Goal: Communication & Community: Answer question/provide support

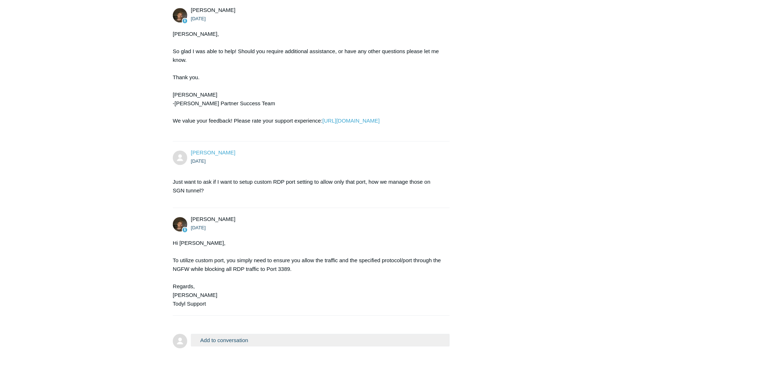
scroll to position [797, 0]
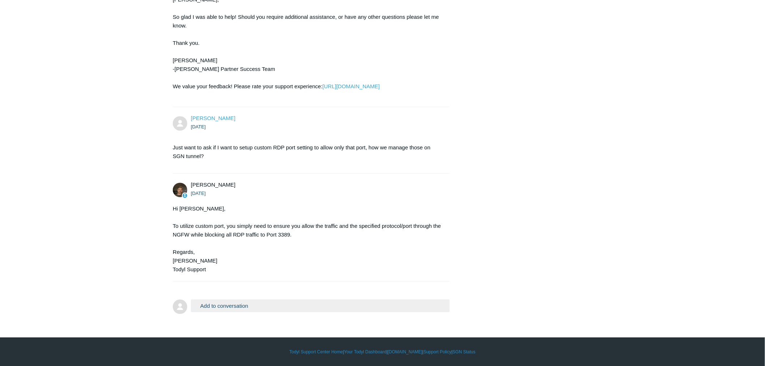
click at [312, 302] on button "Add to conversation" at bounding box center [320, 305] width 259 height 13
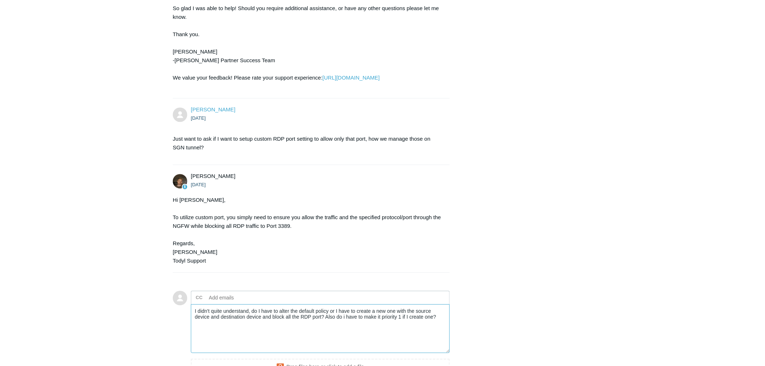
scroll to position [890, 0]
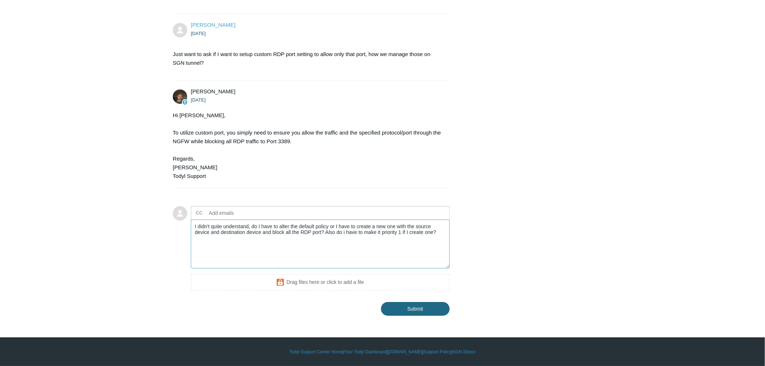
type textarea "I didn't quite understand, do I have to alter the default policy or I have to c…"
click at [415, 312] on input "Submit" at bounding box center [415, 308] width 69 height 14
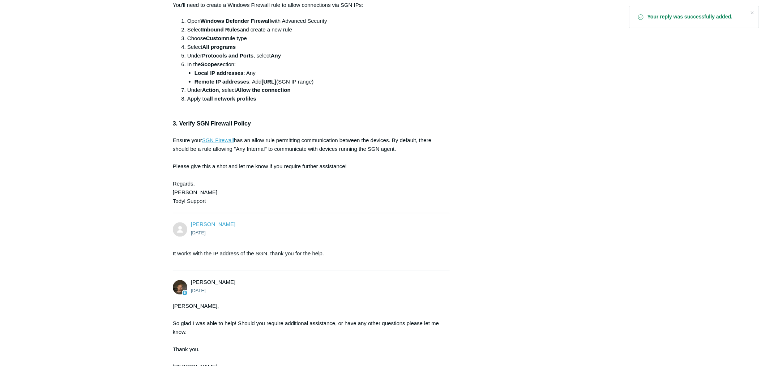
scroll to position [442, 0]
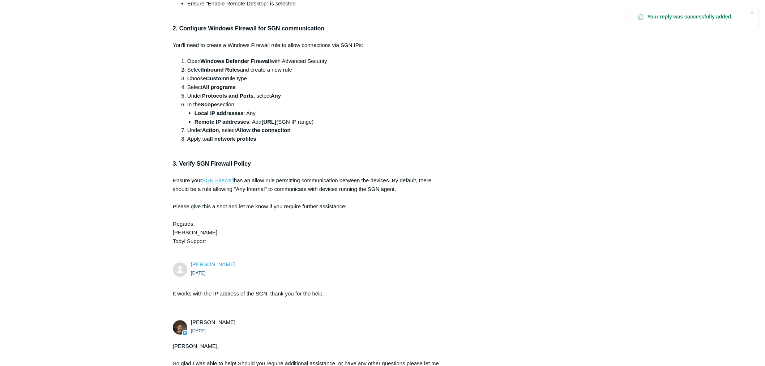
click at [217, 181] on u "SGN Firewall" at bounding box center [218, 180] width 32 height 6
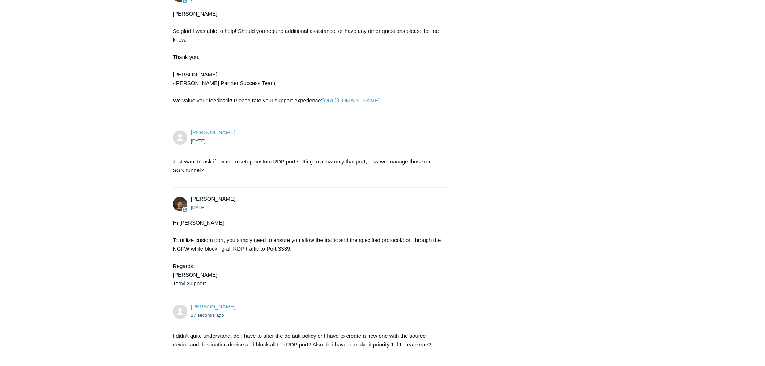
scroll to position [637, 0]
